Goal: Task Accomplishment & Management: Manage account settings

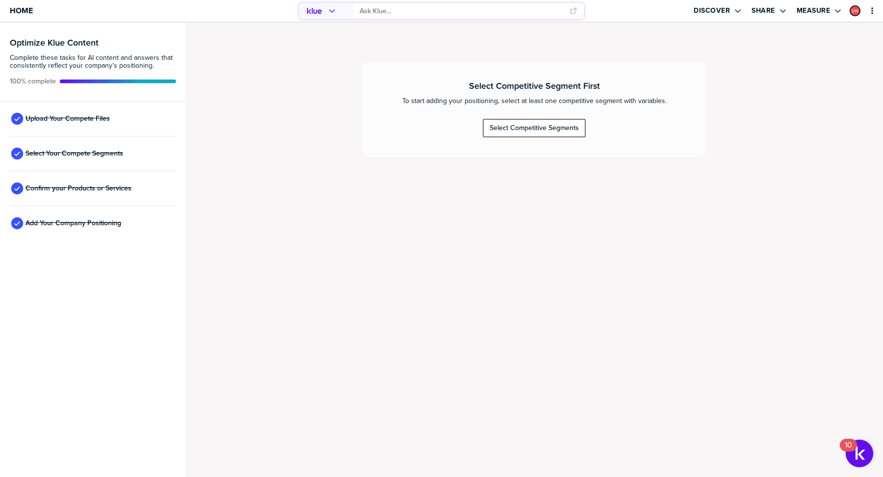
click at [542, 126] on div "Select Competitive Segments" at bounding box center [533, 128] width 89 height 9
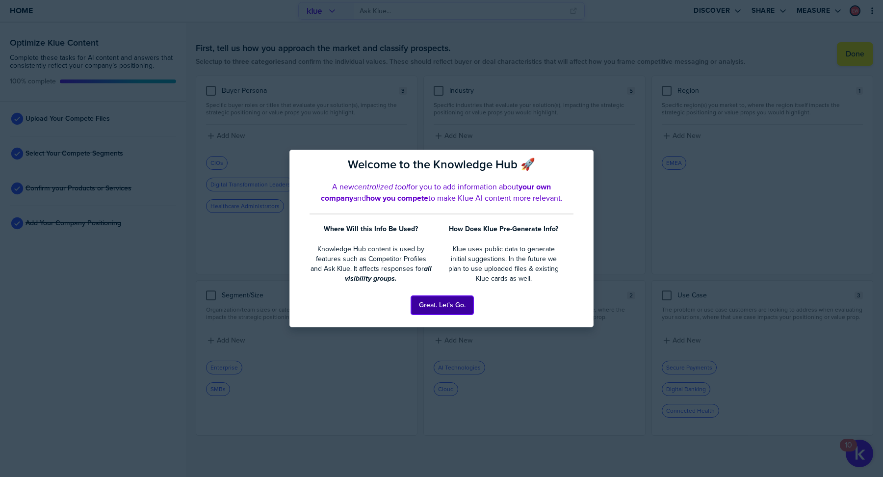
click at [440, 303] on button "Great. Let's Go." at bounding box center [442, 305] width 62 height 19
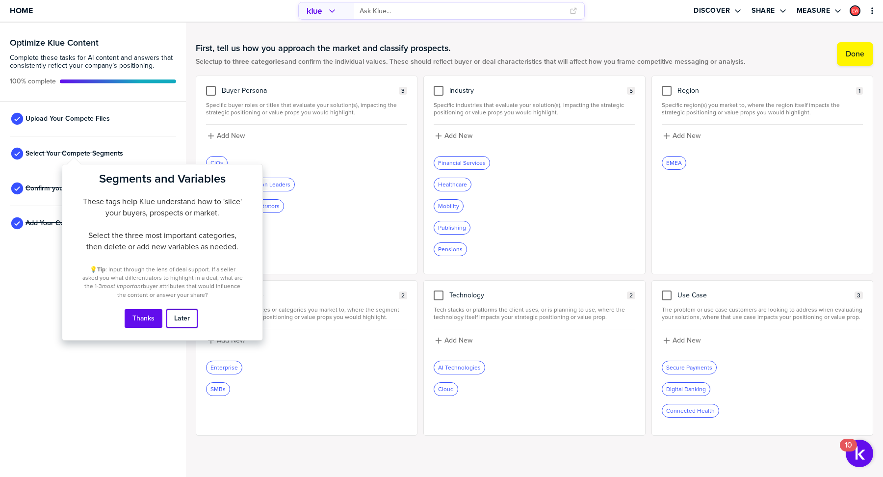
click at [181, 321] on button "Later" at bounding box center [181, 318] width 31 height 19
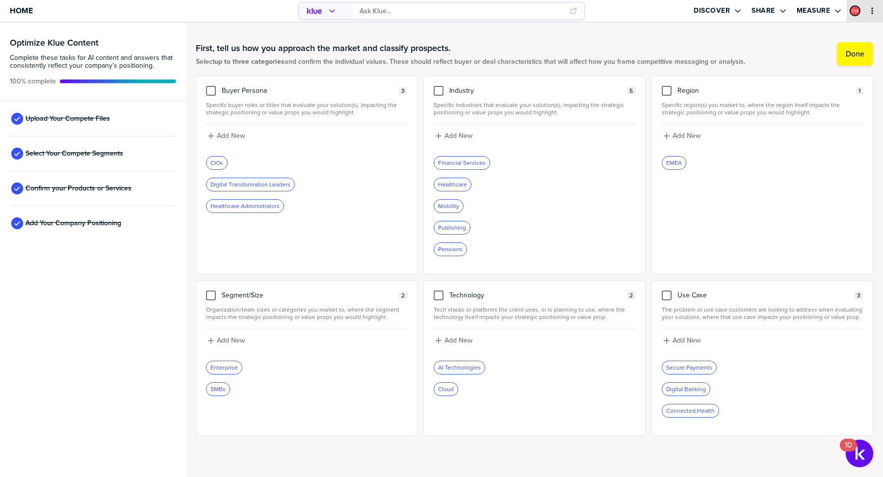
click at [874, 10] on icon "primary" at bounding box center [872, 11] width 8 height 8
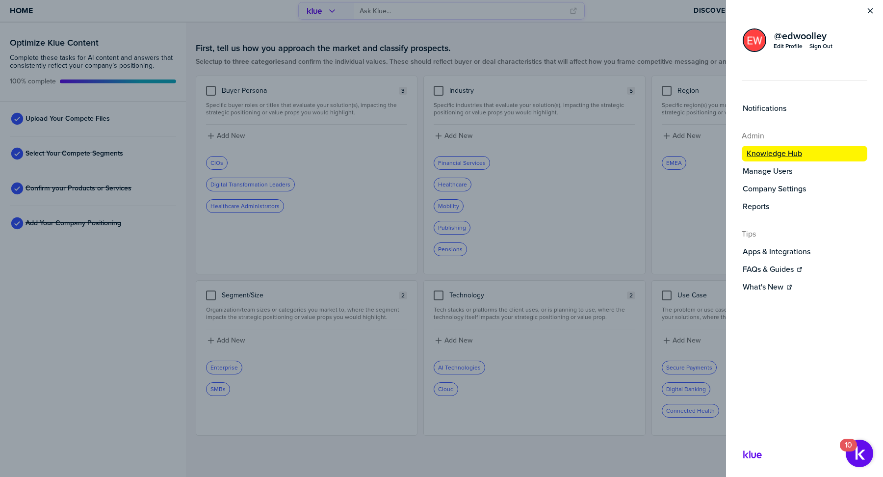
click at [773, 153] on label "Knowledge Hub" at bounding box center [773, 154] width 55 height 10
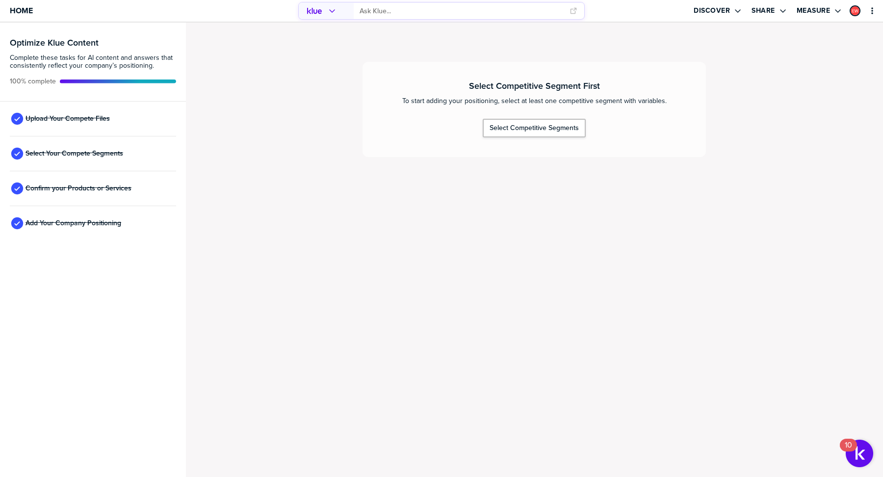
click at [36, 16] on div "Home" at bounding box center [147, 11] width 294 height 22
click at [27, 15] on span "Home" at bounding box center [21, 10] width 23 height 8
click at [879, 16] on div "primary" at bounding box center [864, 11] width 36 height 22
click at [869, 5] on div "primary" at bounding box center [864, 11] width 36 height 22
click at [872, 15] on div "primary" at bounding box center [864, 11] width 36 height 22
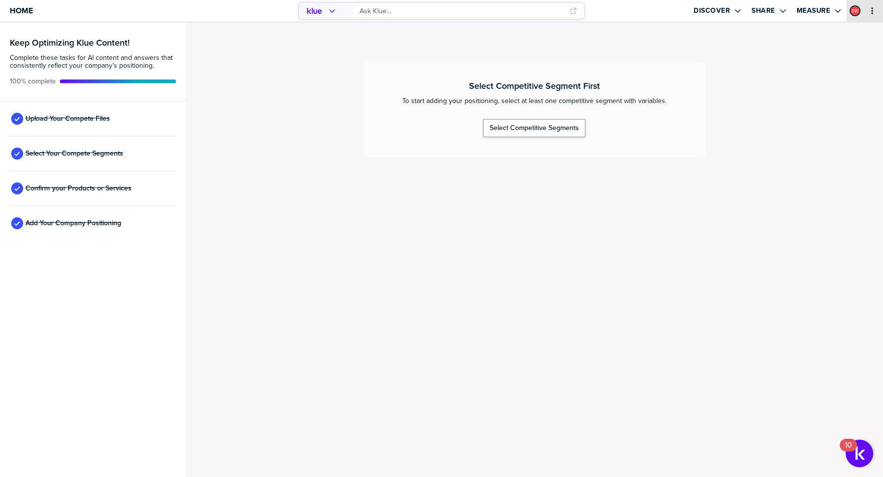
click at [872, 11] on icon "primary" at bounding box center [872, 10] width 2 height 7
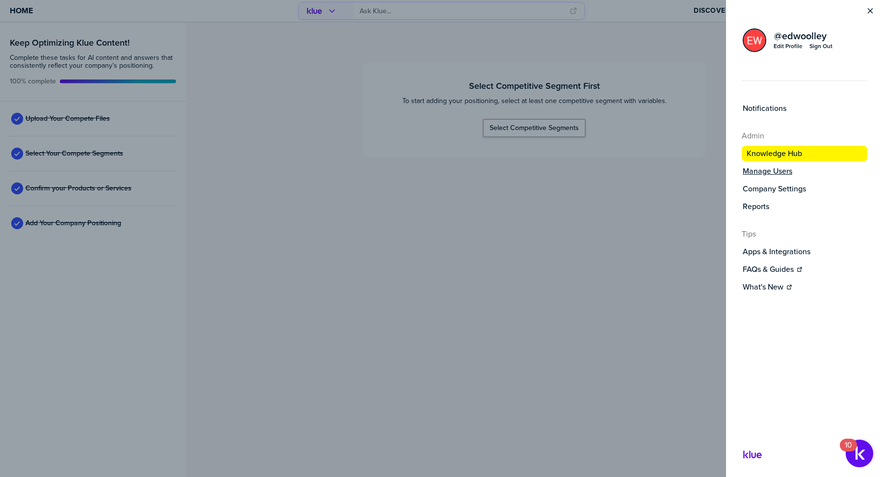
click at [777, 168] on label "Manage Users" at bounding box center [767, 171] width 50 height 10
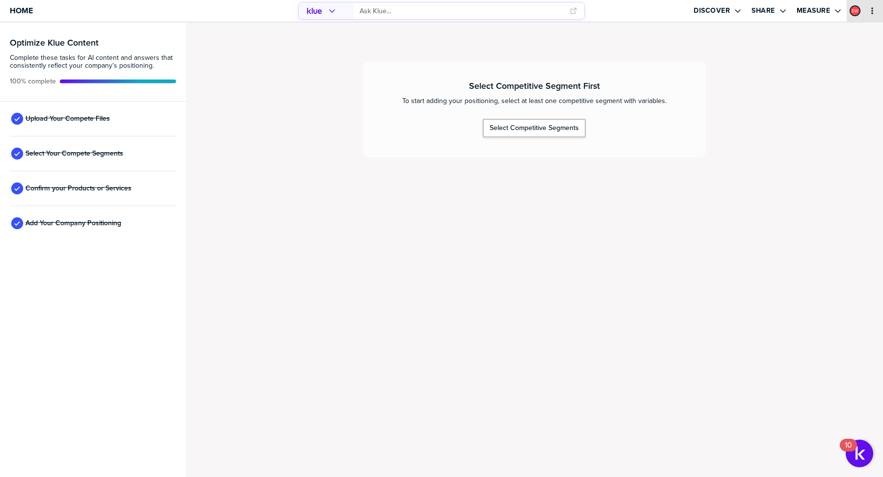
click at [875, 15] on button "primary" at bounding box center [872, 11] width 10 height 10
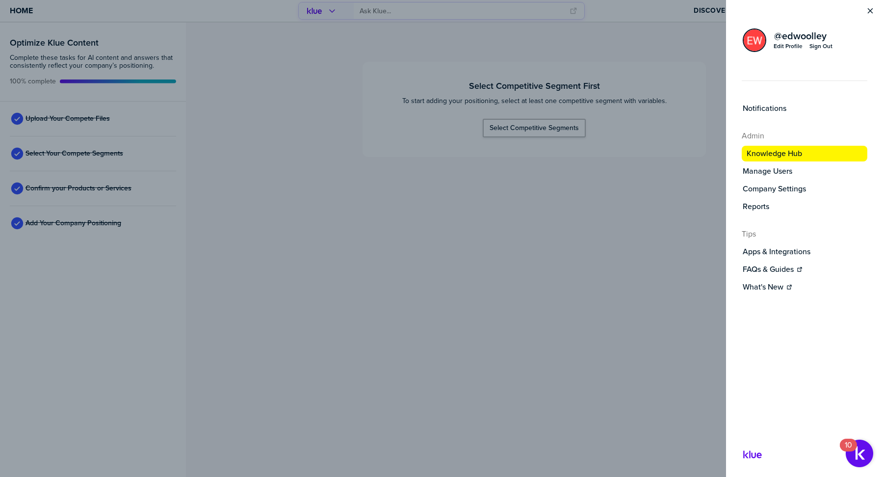
click at [824, 45] on div "Sign Out" at bounding box center [820, 46] width 23 height 8
